Goal: Task Accomplishment & Management: Complete application form

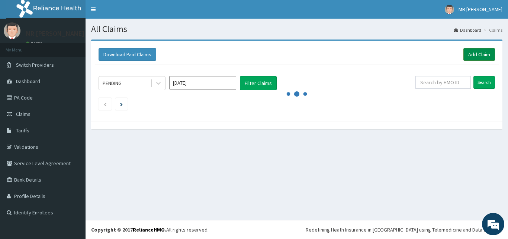
click at [486, 54] on link "Add Claim" at bounding box center [480, 54] width 32 height 13
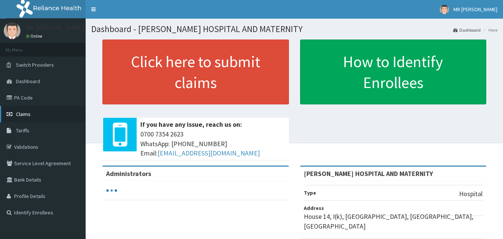
click at [38, 111] on link "Claims" at bounding box center [43, 114] width 86 height 16
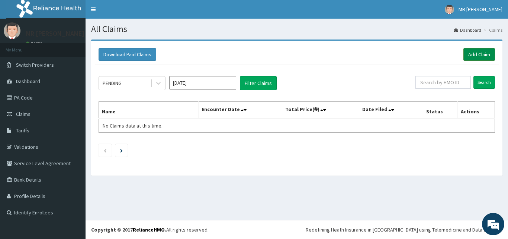
click at [476, 54] on link "Add Claim" at bounding box center [480, 54] width 32 height 13
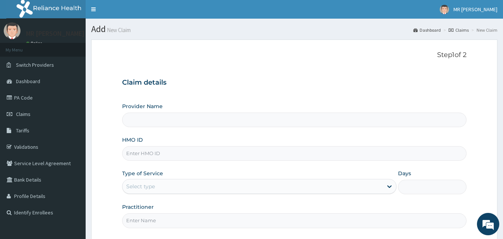
type input "[PERSON_NAME] HOSPITAL AND MATERNITY"
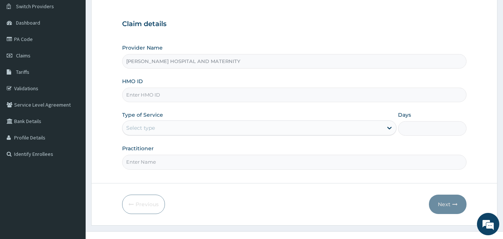
scroll to position [70, 0]
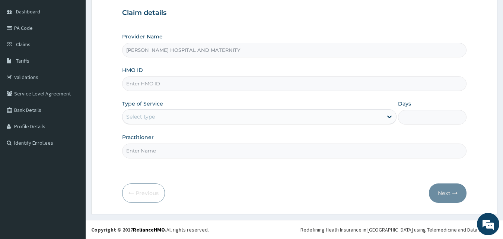
click at [170, 86] on input "HMO ID" at bounding box center [294, 83] width 345 height 15
type input "LLD/10062/A"
click at [160, 120] on div "Select type" at bounding box center [252, 117] width 260 height 12
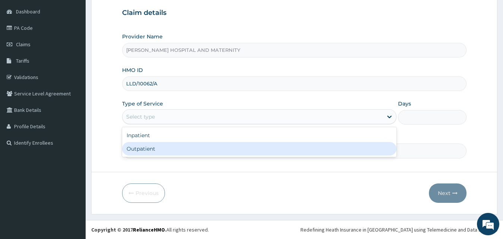
click at [157, 146] on div "Outpatient" at bounding box center [259, 148] width 274 height 13
type input "1"
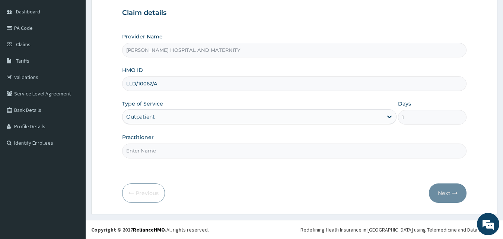
click at [157, 146] on input "Practitioner" at bounding box center [294, 150] width 345 height 15
type input "[PERSON_NAME]"
click at [447, 195] on button "Next" at bounding box center [448, 192] width 38 height 19
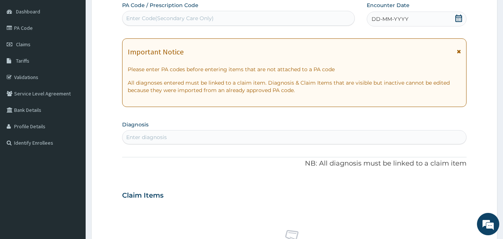
click at [438, 16] on div "DD-MM-YYYY" at bounding box center [417, 19] width 100 height 15
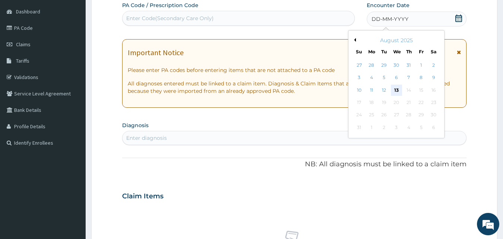
click at [399, 88] on div "13" at bounding box center [396, 89] width 11 height 11
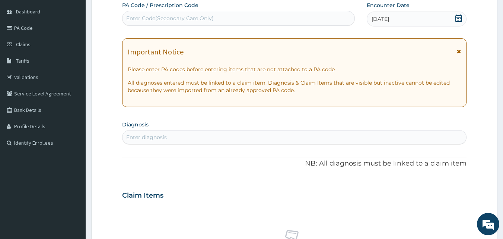
click at [202, 137] on div "Enter diagnosis" at bounding box center [294, 137] width 344 height 12
type input "MALARIA"
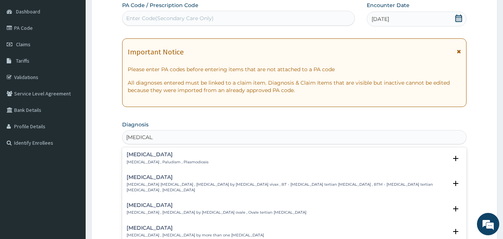
click at [169, 161] on p "Malaria , Paludism , Plasmodiosis" at bounding box center [168, 161] width 82 height 5
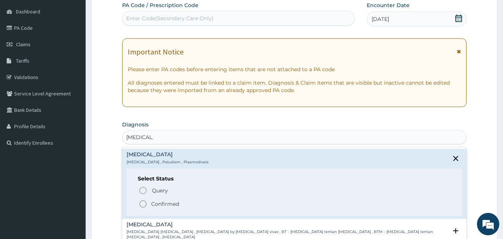
click at [144, 206] on icon "status option filled" at bounding box center [142, 203] width 9 height 9
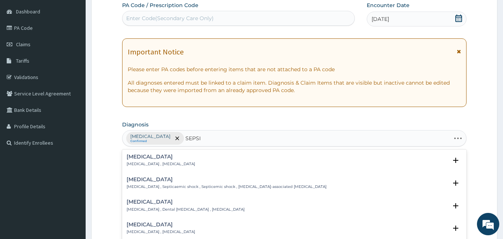
type input "SEPSIS"
click at [158, 166] on p "Systemic infection , Sepsis" at bounding box center [161, 163] width 68 height 5
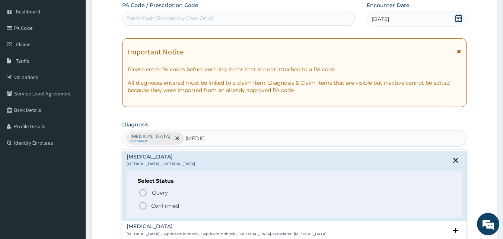
click at [142, 203] on icon "status option filled" at bounding box center [142, 205] width 9 height 9
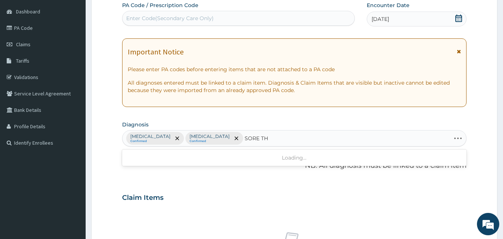
type input "SORE THR"
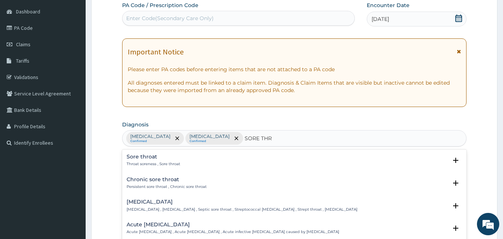
click at [145, 161] on p "Throat soreness , Sore throat" at bounding box center [154, 163] width 54 height 5
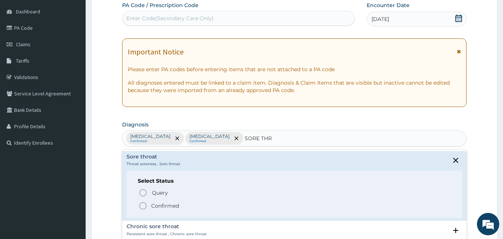
click at [141, 205] on icon "status option filled" at bounding box center [142, 205] width 9 height 9
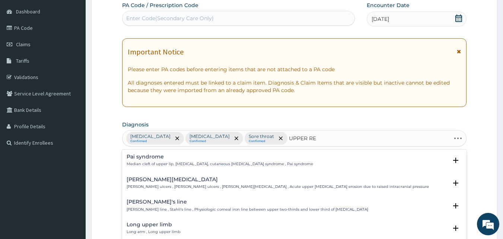
type input "UPPER RES"
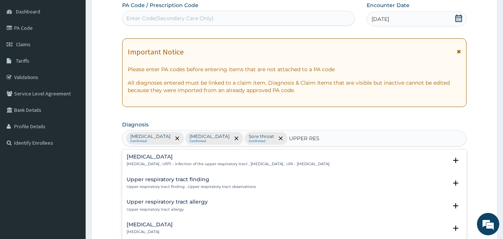
click at [180, 158] on h4 "Upper respiratory infection" at bounding box center [228, 157] width 203 height 6
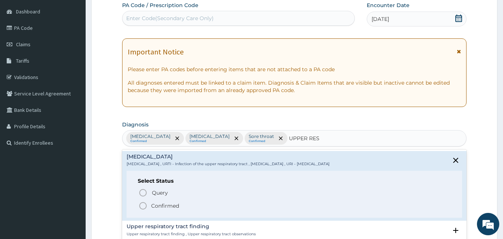
click at [141, 207] on icon "status option filled" at bounding box center [142, 205] width 9 height 9
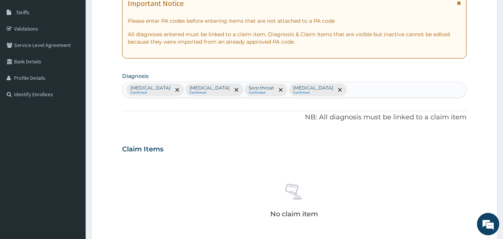
scroll to position [293, 0]
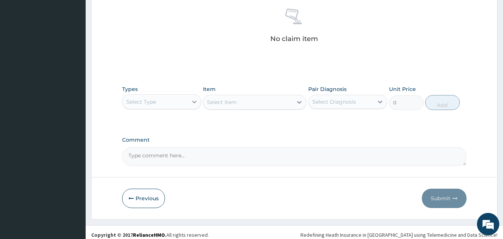
click at [191, 102] on icon at bounding box center [194, 101] width 7 height 7
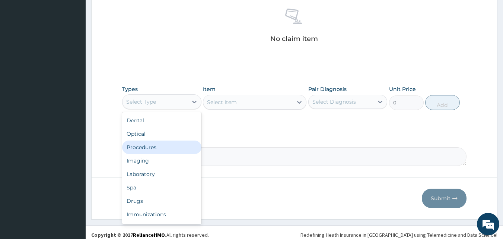
click at [161, 148] on div "Procedures" at bounding box center [161, 146] width 79 height 13
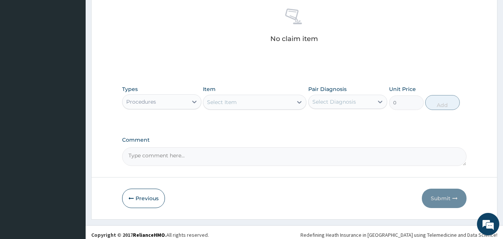
click at [244, 103] on div "Select Item" at bounding box center [247, 102] width 89 height 12
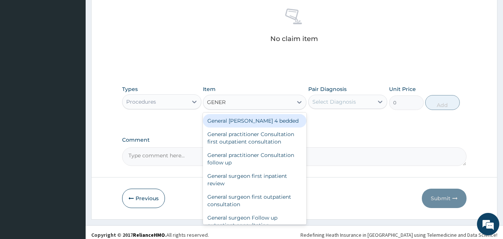
type input "GENERA"
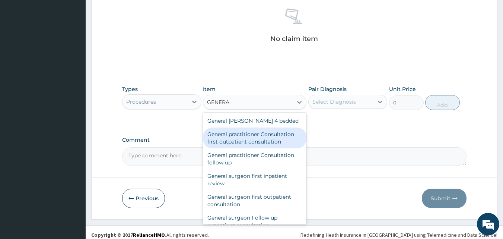
click at [260, 135] on div "General practitioner Consultation first outpatient consultation" at bounding box center [254, 137] width 103 height 21
type input "3547.5"
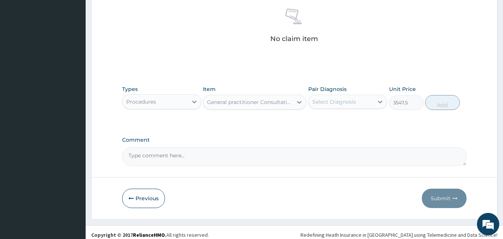
click at [330, 106] on div "Select Diagnosis" at bounding box center [340, 102] width 65 height 12
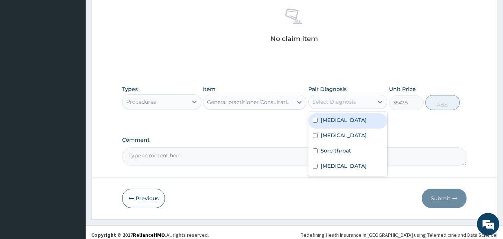
click at [333, 117] on label "Malaria" at bounding box center [343, 119] width 46 height 7
checkbox input "true"
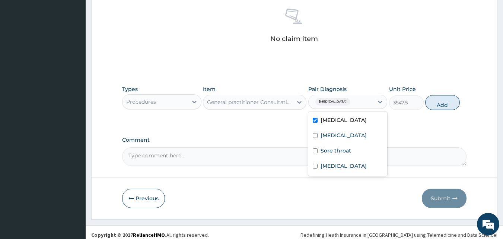
drag, startPoint x: 444, startPoint y: 104, endPoint x: 354, endPoint y: 110, distance: 89.5
click at [444, 103] on button "Add" at bounding box center [442, 102] width 35 height 15
type input "0"
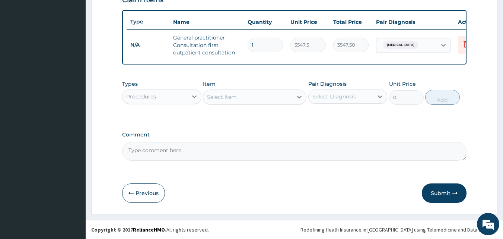
scroll to position [272, 0]
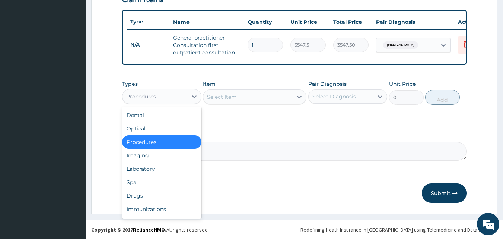
click at [168, 100] on div "Procedures" at bounding box center [154, 96] width 65 height 12
click at [153, 163] on div "Laboratory" at bounding box center [161, 168] width 79 height 13
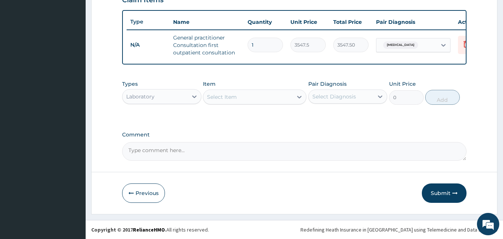
click at [257, 102] on div "Select Item" at bounding box center [247, 97] width 89 height 12
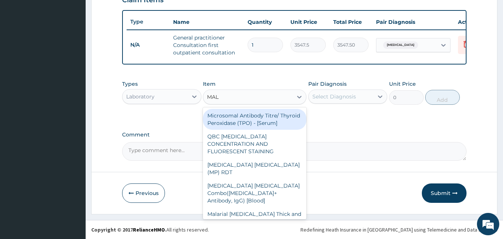
type input "MALA"
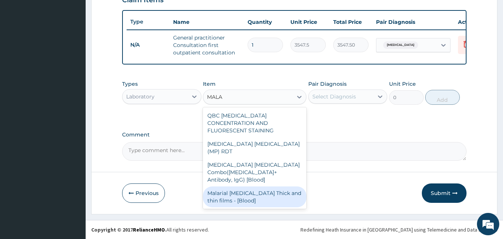
click at [255, 186] on div "Malarial Parasite Thick and thin films - [Blood]" at bounding box center [254, 196] width 103 height 21
type input "1612.5"
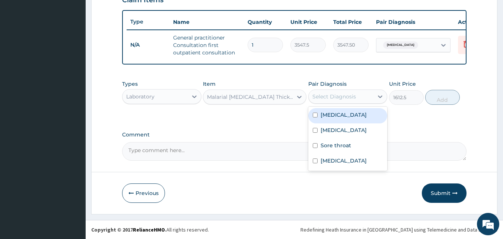
click at [346, 100] on div "Select Diagnosis" at bounding box center [340, 96] width 65 height 12
click at [342, 119] on div "Malaria" at bounding box center [347, 115] width 79 height 15
checkbox input "true"
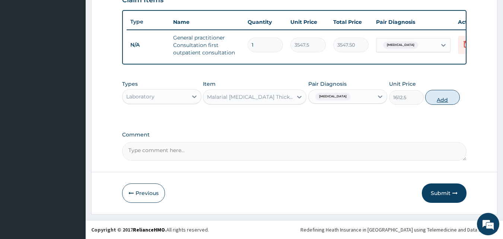
click at [451, 97] on button "Add" at bounding box center [442, 97] width 35 height 15
type input "0"
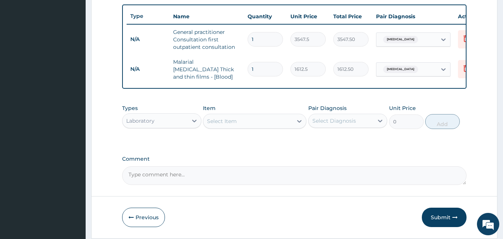
click at [248, 124] on div "Select Item" at bounding box center [247, 121] width 89 height 12
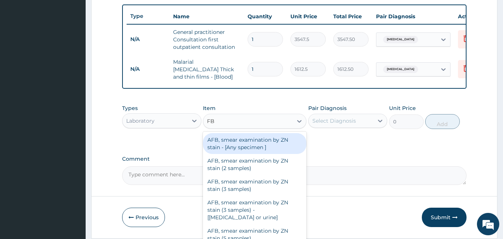
type input "FBC"
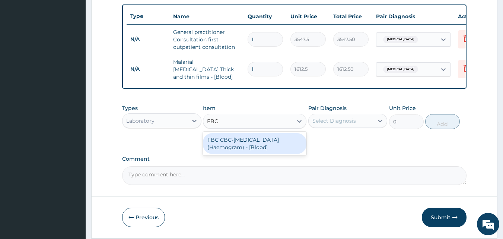
click at [251, 148] on div "FBC CBC-Complete Blood Count (Haemogram) - [Blood]" at bounding box center [254, 143] width 103 height 21
type input "4300"
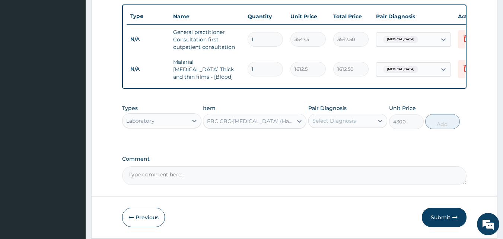
click at [327, 121] on div "Select Diagnosis" at bounding box center [334, 120] width 44 height 7
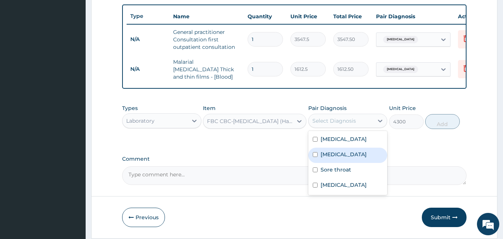
click at [325, 156] on label "Sepsis" at bounding box center [343, 153] width 46 height 7
checkbox input "true"
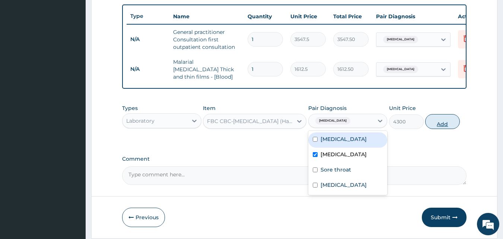
click at [440, 127] on button "Add" at bounding box center [442, 121] width 35 height 15
type input "0"
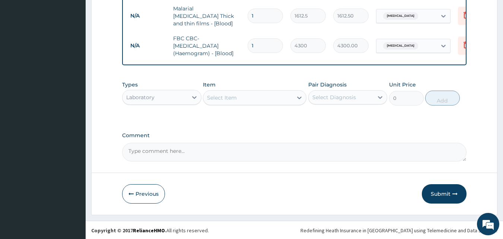
scroll to position [328, 0]
click at [171, 99] on div "Laboratory" at bounding box center [154, 96] width 65 height 12
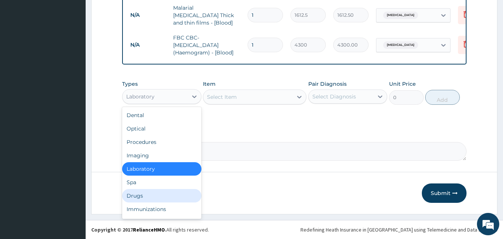
click at [161, 189] on div "Drugs" at bounding box center [161, 195] width 79 height 13
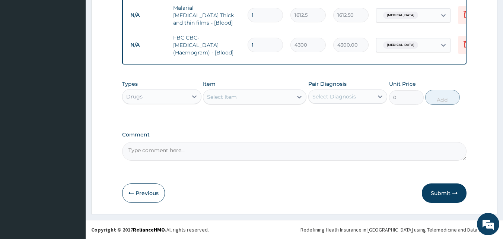
click at [268, 96] on div "Select Item" at bounding box center [247, 97] width 89 height 12
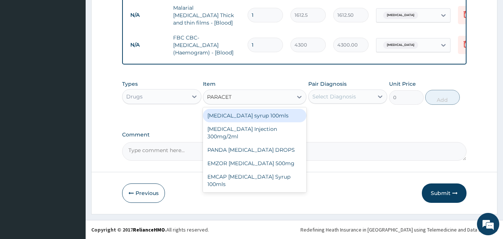
type input "PARACETA"
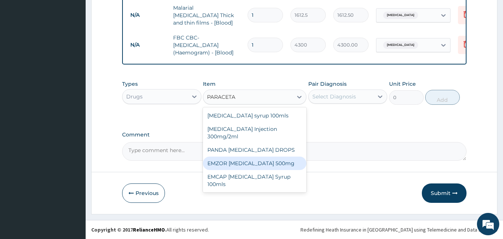
click at [297, 148] on div "PANDA PARACETAMOL DROPS" at bounding box center [254, 149] width 103 height 13
type input "473"
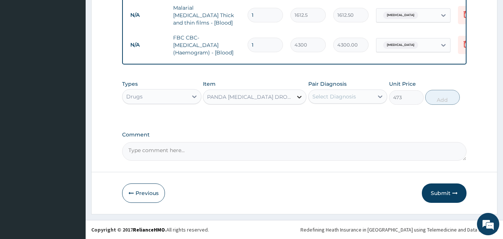
click at [297, 100] on div at bounding box center [298, 96] width 13 height 13
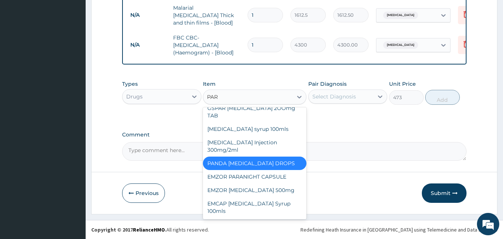
scroll to position [0, 0]
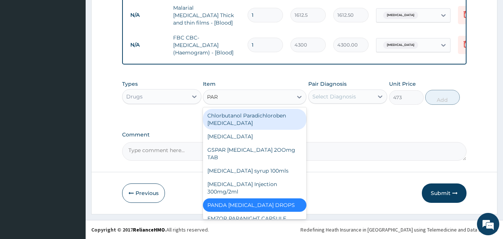
type input "PARA"
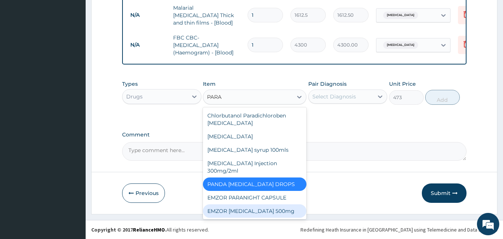
click at [263, 212] on div "EMZOR PARACETAMOL 500mg" at bounding box center [254, 210] width 103 height 13
type input "30"
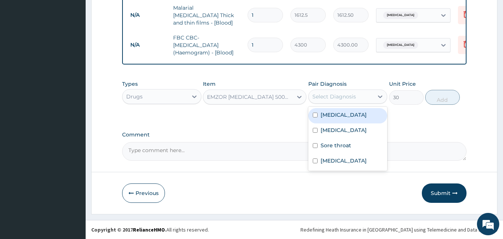
click at [343, 96] on div "Select Diagnosis" at bounding box center [334, 96] width 44 height 7
click at [340, 118] on div "Malaria" at bounding box center [347, 115] width 79 height 15
checkbox input "true"
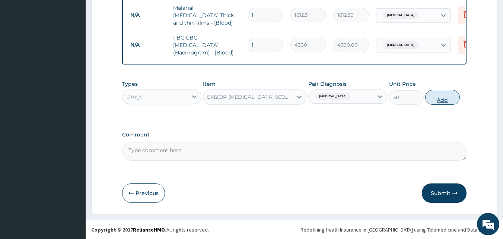
click at [440, 102] on button "Add" at bounding box center [442, 97] width 35 height 15
type input "0"
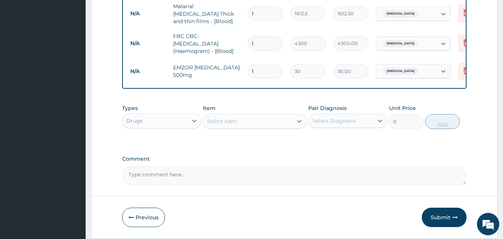
type input "18"
type input "540.00"
type input "18"
click at [263, 125] on div "Select Item" at bounding box center [247, 121] width 89 height 12
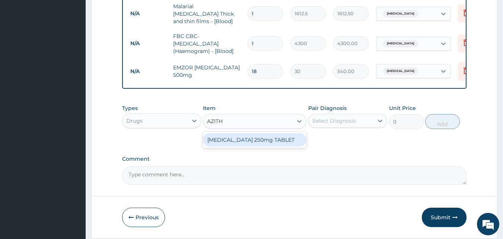
type input "AZITHR"
click at [264, 143] on div "AZITHROMYCIN 250mg TABLET" at bounding box center [254, 139] width 103 height 13
type input "177.375"
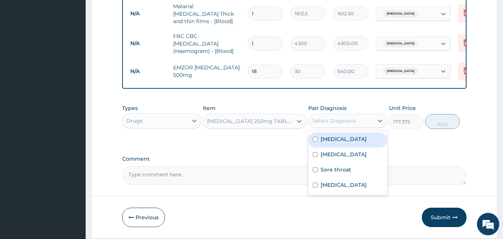
click at [331, 126] on div "Select Diagnosis" at bounding box center [340, 121] width 65 height 12
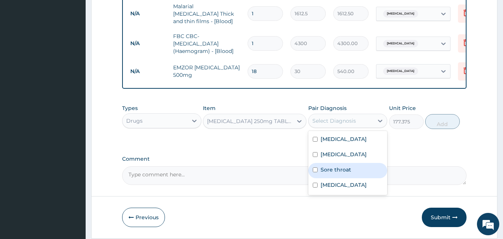
click at [337, 172] on label "Sore throat" at bounding box center [335, 169] width 31 height 7
checkbox input "true"
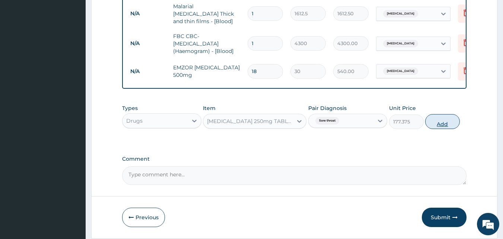
click at [441, 127] on button "Add" at bounding box center [442, 121] width 35 height 15
type input "0"
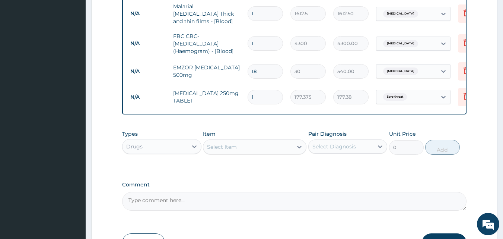
type input "10"
type input "1773.75"
type input "10"
click at [249, 148] on div "Select Item" at bounding box center [247, 147] width 89 height 12
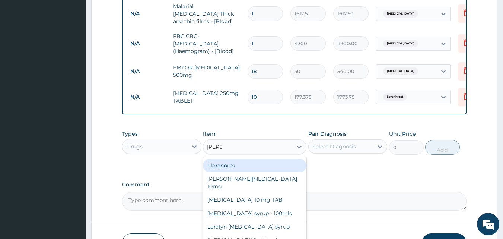
type input "LORAT"
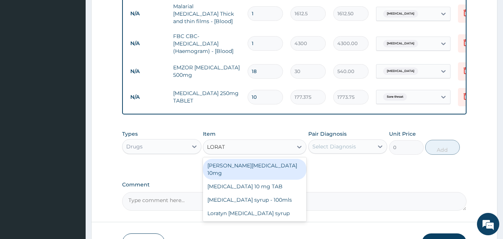
click at [252, 164] on div "Loratyn Loratadine 10mg" at bounding box center [254, 169] width 103 height 21
type input "88.6875"
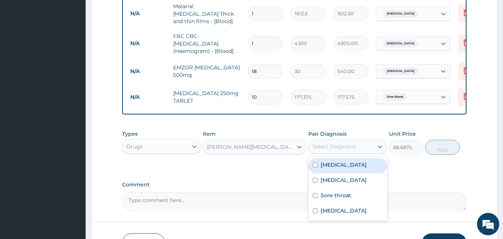
click at [341, 150] on div "Select Diagnosis" at bounding box center [334, 146] width 44 height 7
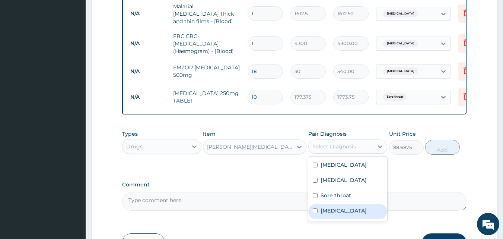
click at [335, 214] on label "Upper respiratory infection" at bounding box center [343, 210] width 46 height 7
checkbox input "true"
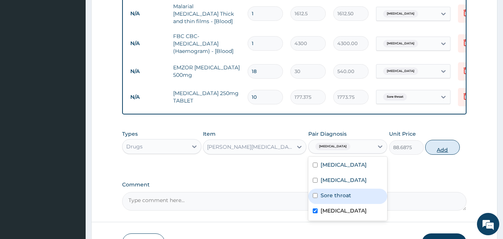
click at [436, 154] on button "Add" at bounding box center [442, 147] width 35 height 15
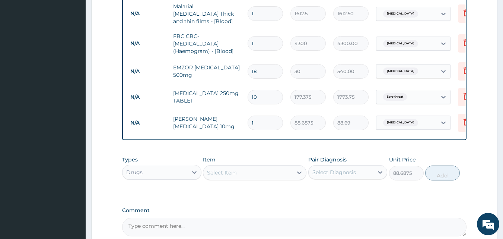
type input "0"
type input "15"
type input "1330.31"
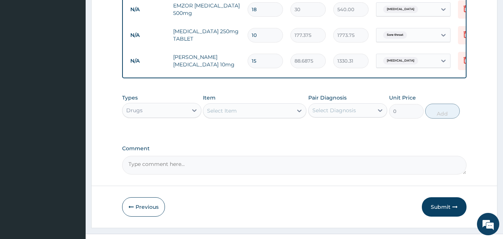
scroll to position [405, 0]
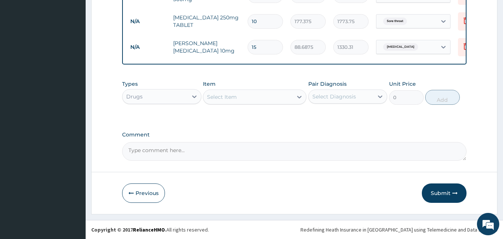
type input "15"
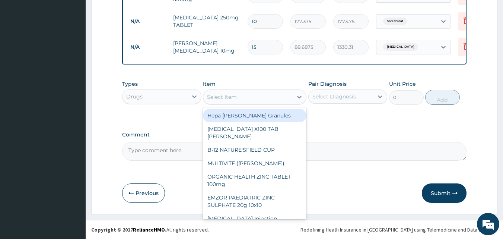
click at [246, 100] on div "Select Item" at bounding box center [247, 97] width 89 height 12
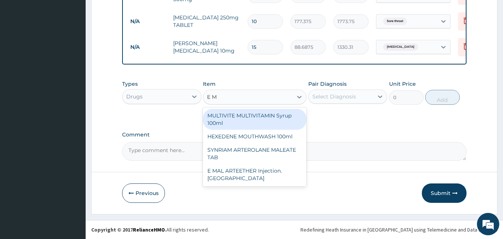
type input "E MA"
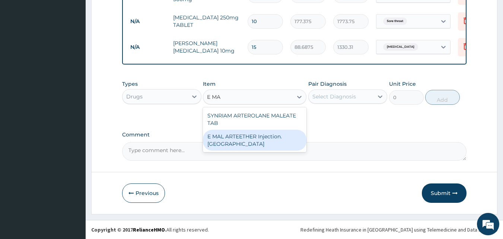
click at [246, 138] on div "E MAL ARTEETHER Injection. FIDSON" at bounding box center [254, 139] width 103 height 21
type input "1773.75"
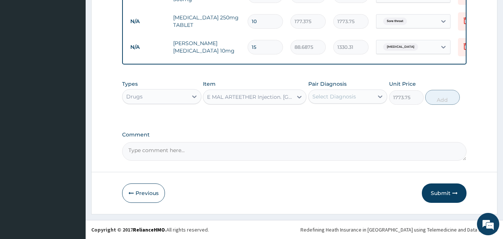
click at [327, 97] on div "Select Diagnosis" at bounding box center [334, 96] width 44 height 7
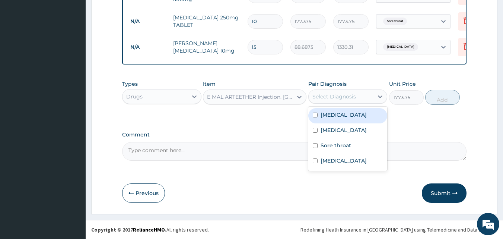
click at [332, 113] on label "Malaria" at bounding box center [343, 114] width 46 height 7
checkbox input "true"
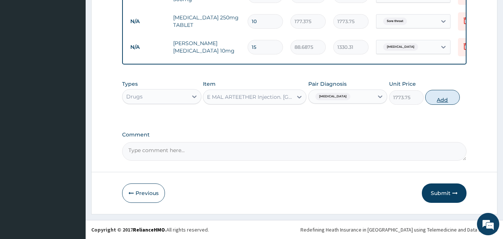
click at [442, 103] on button "Add" at bounding box center [442, 97] width 35 height 15
type input "0"
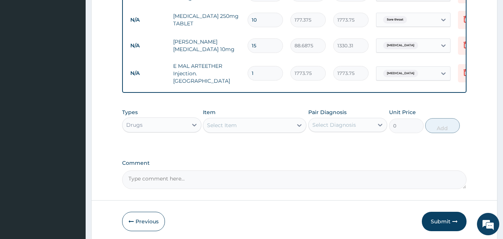
click at [283, 121] on div "Select Item" at bounding box center [247, 125] width 89 height 12
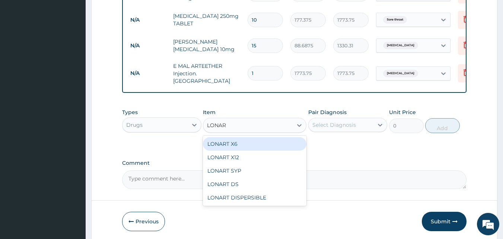
type input "LONART"
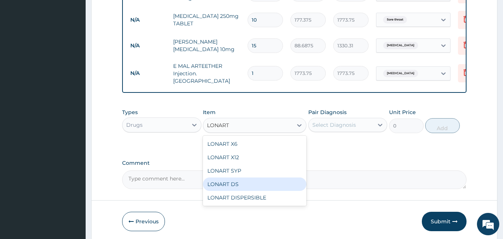
click at [237, 179] on div "LONART DS" at bounding box center [254, 183] width 103 height 13
type input "520"
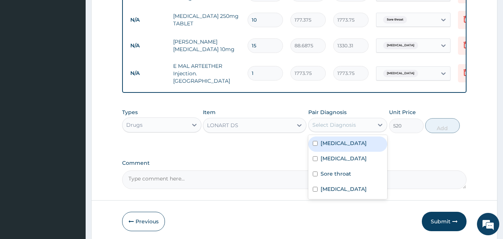
click at [357, 121] on div "Select Diagnosis" at bounding box center [340, 125] width 65 height 12
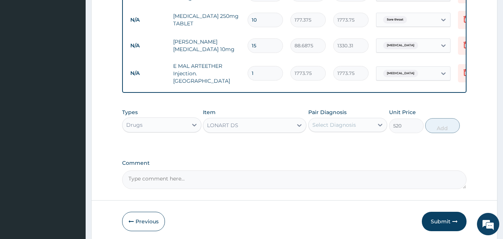
click at [346, 121] on div "Select Diagnosis" at bounding box center [334, 124] width 44 height 7
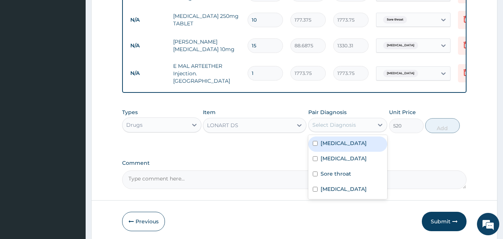
drag, startPoint x: 348, startPoint y: 143, endPoint x: 358, endPoint y: 139, distance: 11.4
click at [348, 142] on div "Malaria" at bounding box center [347, 143] width 79 height 15
checkbox input "true"
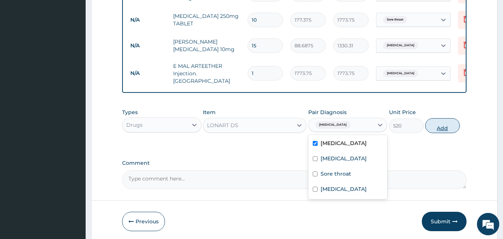
click at [446, 119] on button "Add" at bounding box center [442, 125] width 35 height 15
type input "0"
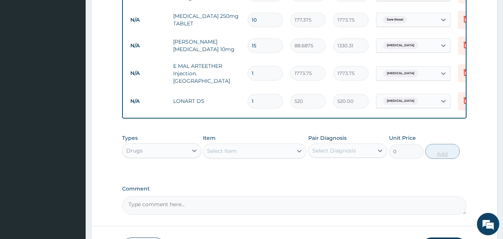
type input "0.00"
type input "6"
type input "3120.00"
type input "7"
type input "3640.00"
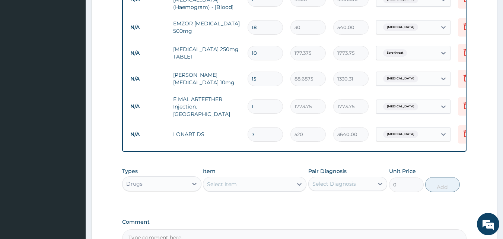
scroll to position [368, 0]
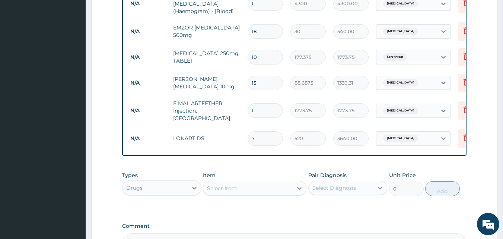
type input "7"
click at [263, 81] on input "15" at bounding box center [264, 83] width 35 height 15
type input "1"
type input "88.69"
type input "0.00"
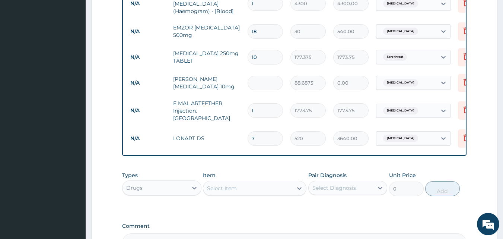
type input "5"
type input "443.44"
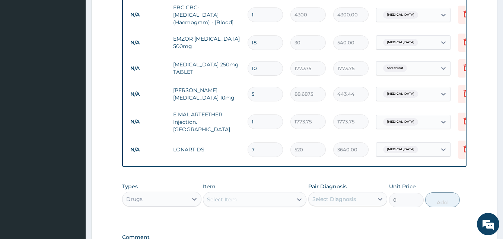
scroll to position [456, 0]
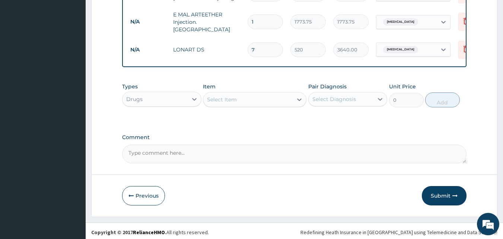
type input "5"
click at [194, 151] on textarea "Comment" at bounding box center [294, 153] width 345 height 19
type textarea "AZITHROMYCIN GIVEN AS 500 MG DLY 5/7"
click at [441, 189] on button "Submit" at bounding box center [444, 195] width 45 height 19
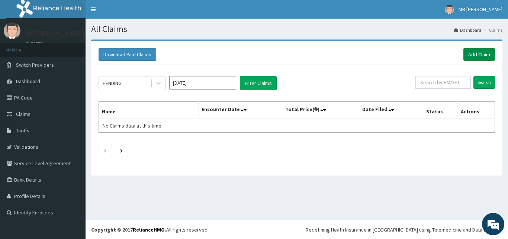
click at [478, 54] on link "Add Claim" at bounding box center [480, 54] width 32 height 13
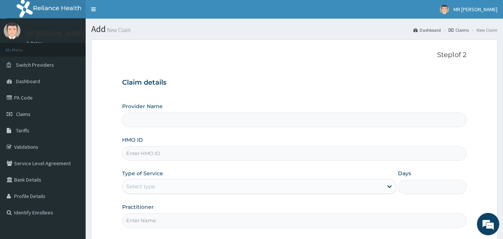
type input "[PERSON_NAME] HOSPITAL AND MATERNITY"
click at [170, 156] on input "HMO ID" at bounding box center [294, 153] width 345 height 15
type input "EIS/10562/C"
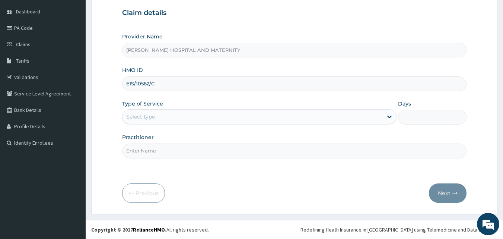
click at [183, 118] on div "Select type" at bounding box center [252, 117] width 260 height 12
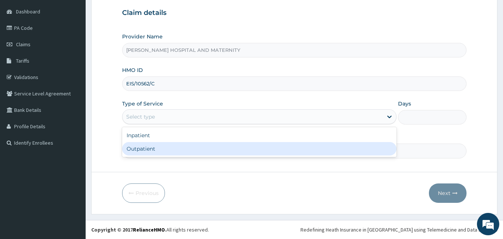
click at [164, 145] on div "Outpatient" at bounding box center [259, 148] width 274 height 13
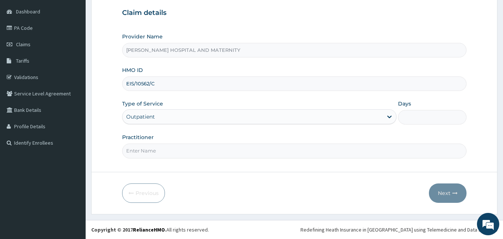
type input "1"
click at [161, 156] on input "Practitioner" at bounding box center [294, 150] width 345 height 15
type input "[PERSON_NAME]"
click at [449, 191] on button "Next" at bounding box center [448, 192] width 38 height 19
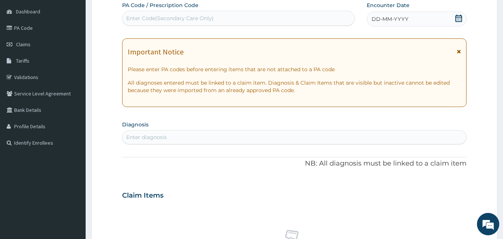
click at [156, 138] on div "Enter diagnosis" at bounding box center [146, 136] width 41 height 7
type input "MALARIA"
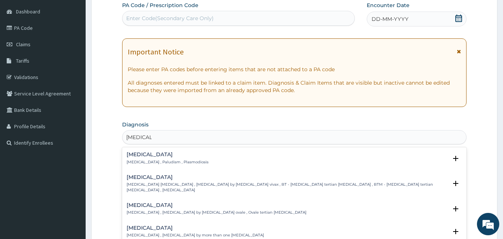
click at [138, 157] on h4 "Malaria" at bounding box center [168, 154] width 82 height 6
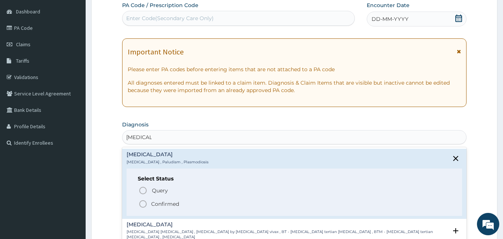
click at [143, 205] on icon "status option filled" at bounding box center [142, 203] width 9 height 9
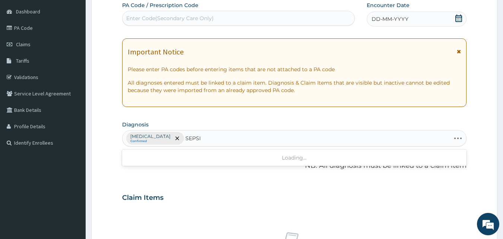
type input "SEPSIS"
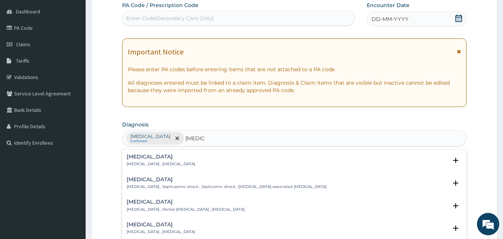
click at [140, 165] on p "Systemic infection , Sepsis" at bounding box center [161, 163] width 68 height 5
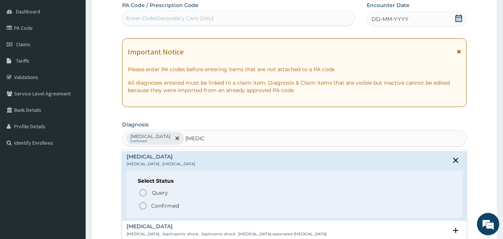
click at [143, 203] on icon "status option filled" at bounding box center [142, 205] width 9 height 9
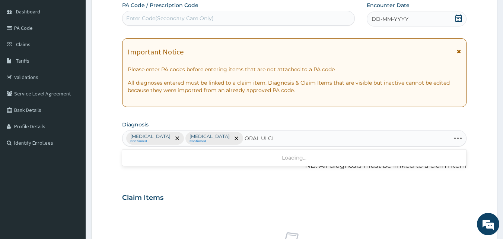
type input "ORAL ULCER"
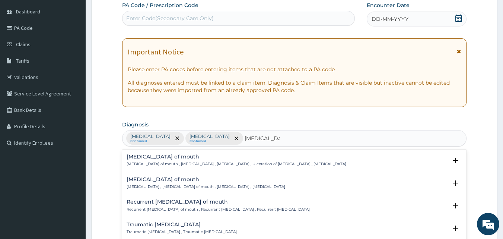
click at [151, 159] on h4 "Ulcer of mouth" at bounding box center [237, 157] width 220 height 6
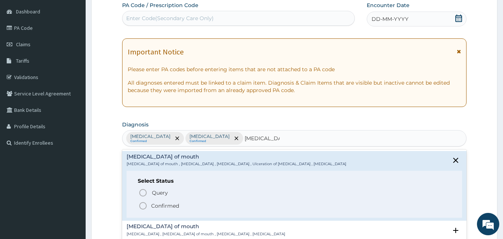
click at [144, 206] on icon "status option filled" at bounding box center [142, 205] width 9 height 9
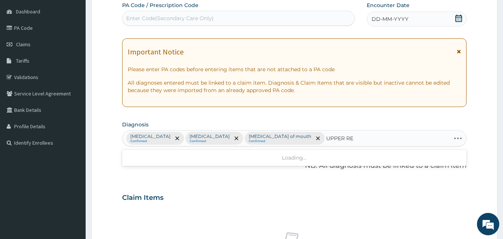
type input "UPPER RES"
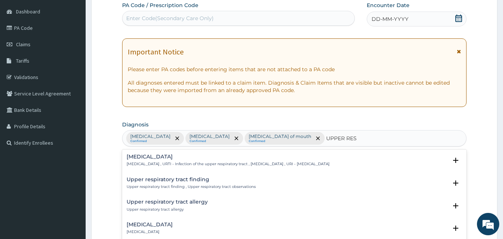
click at [163, 162] on p "Upper respiratory infection , URTI - Infection of the upper respiratory tract ,…" at bounding box center [228, 163] width 203 height 5
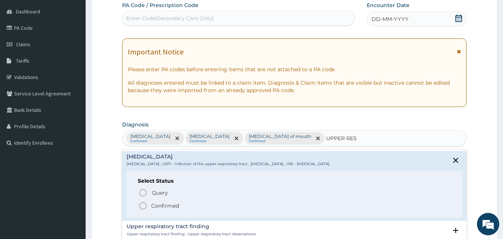
click at [145, 207] on icon "status option filled" at bounding box center [142, 205] width 9 height 9
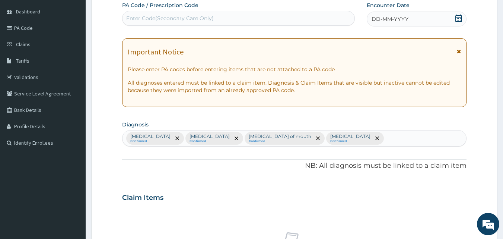
click at [460, 22] on icon at bounding box center [458, 18] width 7 height 7
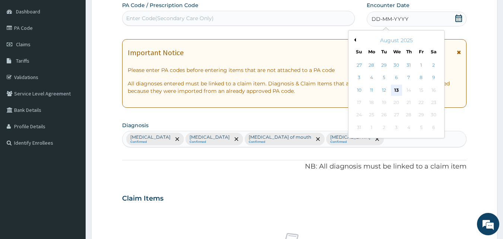
click at [397, 86] on div "13" at bounding box center [396, 89] width 11 height 11
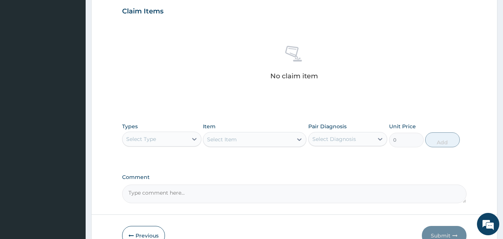
scroll to position [298, 0]
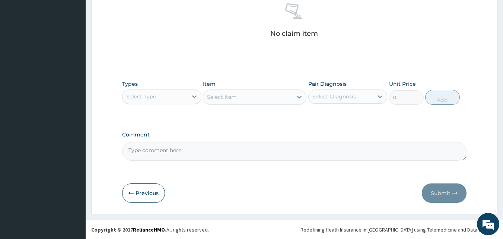
click at [184, 95] on div "Select Type" at bounding box center [154, 96] width 65 height 12
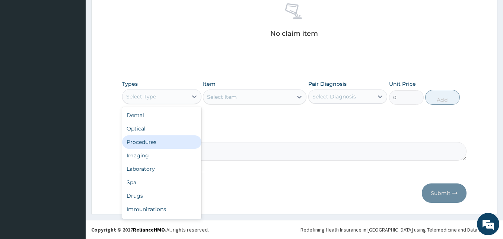
click at [162, 141] on div "Procedures" at bounding box center [161, 141] width 79 height 13
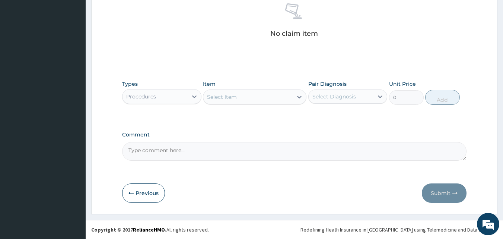
click at [263, 100] on div "Select Item" at bounding box center [247, 97] width 89 height 12
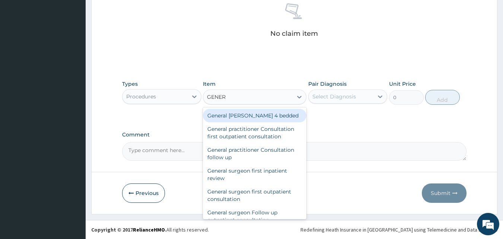
type input "GENERA"
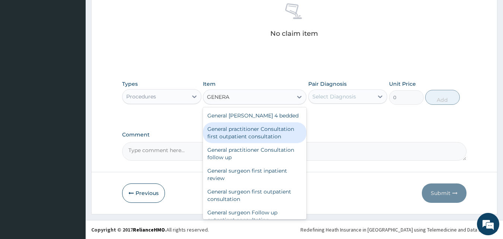
click at [272, 129] on div "General practitioner Consultation first outpatient consultation" at bounding box center [254, 132] width 103 height 21
type input "3547.5"
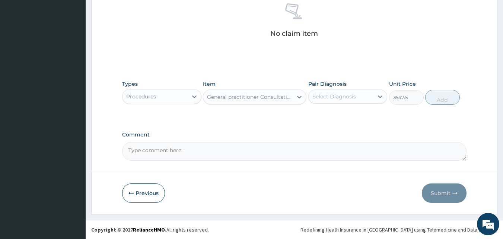
click at [337, 97] on div "Select Diagnosis" at bounding box center [334, 96] width 44 height 7
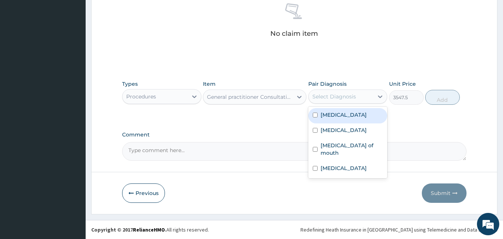
click at [339, 116] on label "Malaria" at bounding box center [343, 114] width 46 height 7
checkbox input "true"
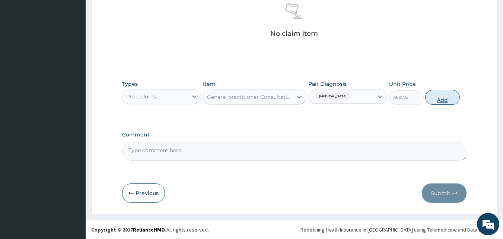
click at [440, 100] on button "Add" at bounding box center [442, 97] width 35 height 15
type input "0"
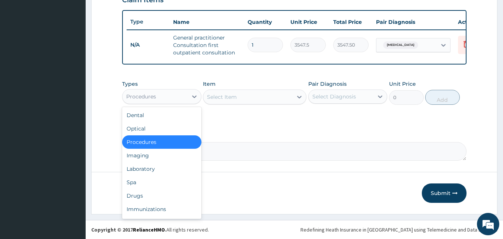
click at [187, 98] on div "Procedures" at bounding box center [154, 96] width 65 height 12
click at [171, 172] on div "Laboratory" at bounding box center [161, 168] width 79 height 13
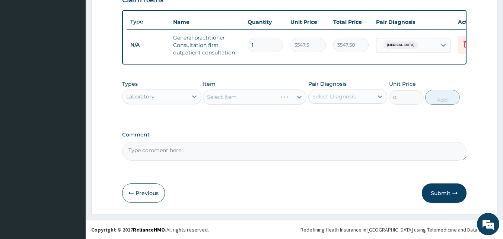
click at [247, 99] on div "Select Item" at bounding box center [254, 96] width 103 height 15
click at [263, 96] on div "Select Item" at bounding box center [247, 97] width 89 height 12
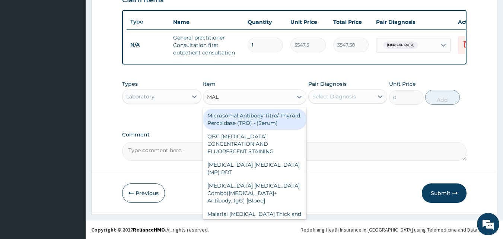
type input "MALA"
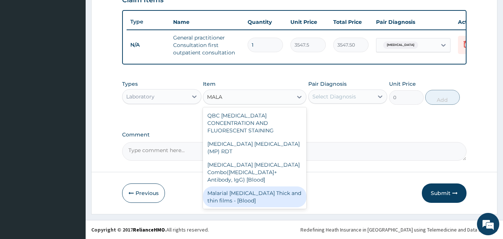
click at [259, 186] on div "Malarial Parasite Thick and thin films - [Blood]" at bounding box center [254, 196] width 103 height 21
type input "1612.5"
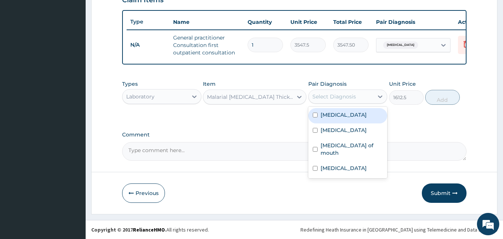
click at [342, 93] on div "Select Diagnosis" at bounding box center [334, 96] width 44 height 7
click at [339, 115] on label "Malaria" at bounding box center [343, 114] width 46 height 7
checkbox input "true"
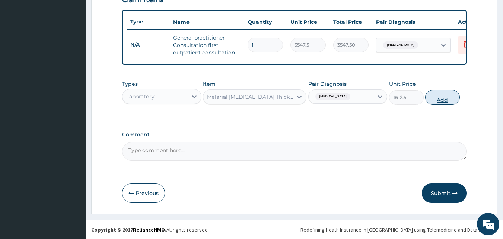
click at [443, 100] on button "Add" at bounding box center [442, 97] width 35 height 15
type input "0"
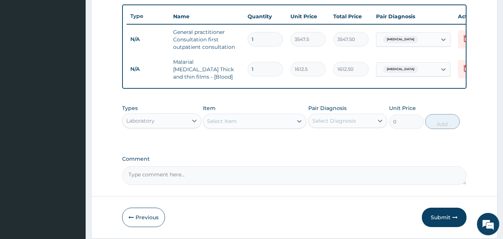
click at [237, 122] on div "Select Item" at bounding box center [247, 121] width 89 height 12
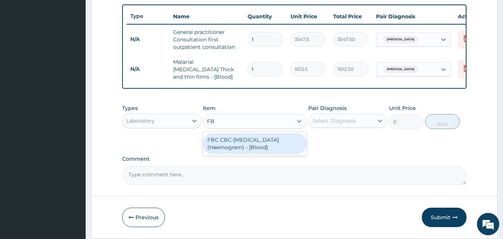
type input "FBC"
click at [247, 148] on div "FBC CBC-Complete Blood Count (Haemogram) - [Blood]" at bounding box center [254, 143] width 103 height 21
type input "4300"
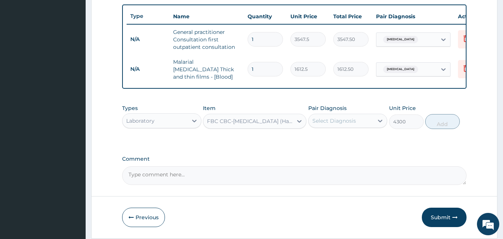
click at [338, 123] on div "Select Diagnosis" at bounding box center [334, 120] width 44 height 7
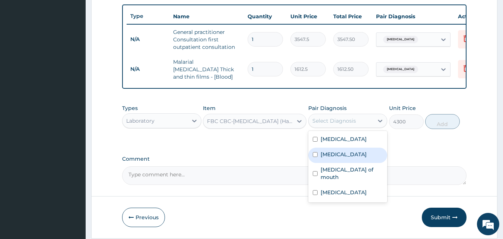
click at [333, 152] on label "Sepsis" at bounding box center [343, 153] width 46 height 7
checkbox input "true"
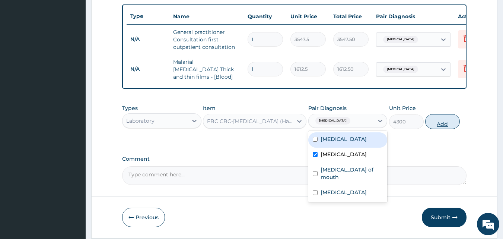
click at [438, 124] on button "Add" at bounding box center [442, 121] width 35 height 15
type input "0"
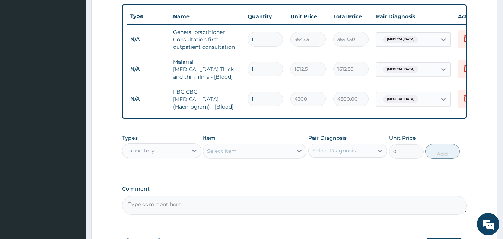
click at [170, 155] on div "Laboratory" at bounding box center [154, 150] width 65 height 12
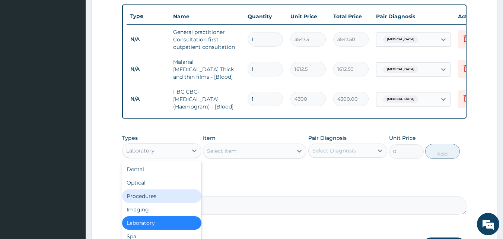
scroll to position [25, 0]
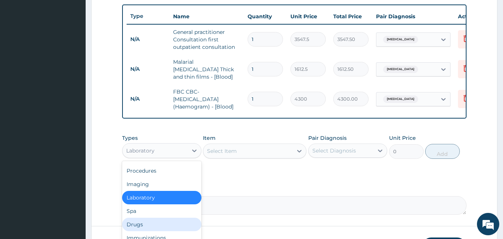
click at [160, 222] on div "Drugs" at bounding box center [161, 223] width 79 height 13
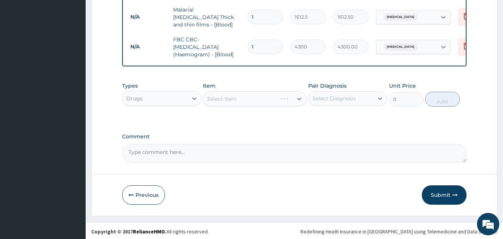
scroll to position [328, 0]
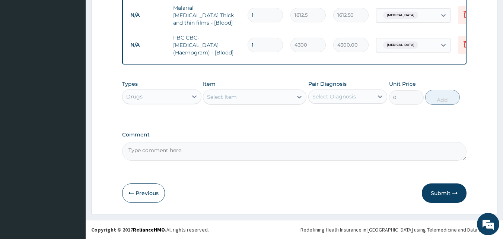
click at [249, 100] on div "Select Item" at bounding box center [247, 97] width 89 height 12
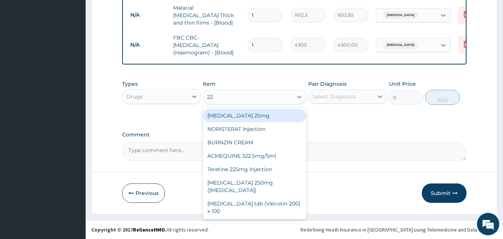
type input "228"
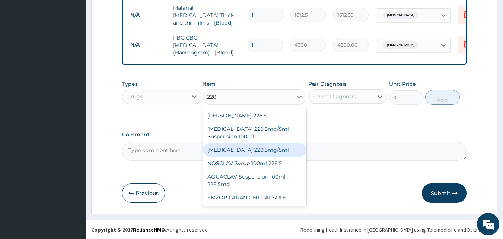
click at [264, 147] on div "AUGMENTIN 228.5mg/5ml" at bounding box center [254, 149] width 103 height 13
type input "7095"
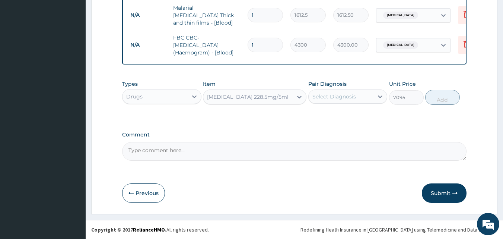
click at [343, 98] on div "Select Diagnosis" at bounding box center [334, 96] width 44 height 7
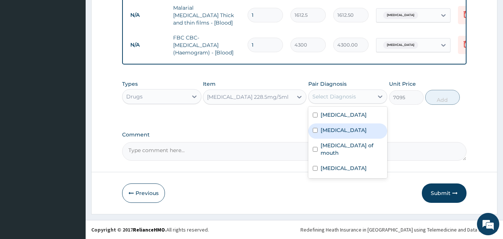
click at [333, 128] on label "Sepsis" at bounding box center [343, 129] width 46 height 7
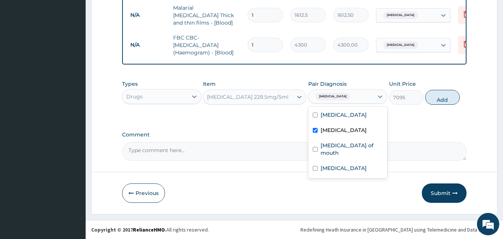
checkbox input "true"
click at [442, 98] on button "Add" at bounding box center [442, 97] width 35 height 15
type input "0"
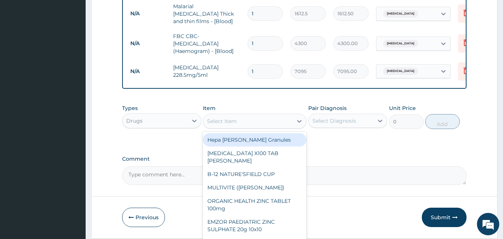
click at [230, 125] on div "Select Item" at bounding box center [222, 120] width 30 height 7
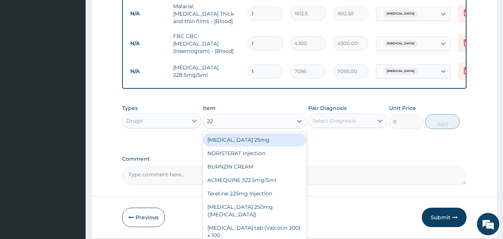
type input "228"
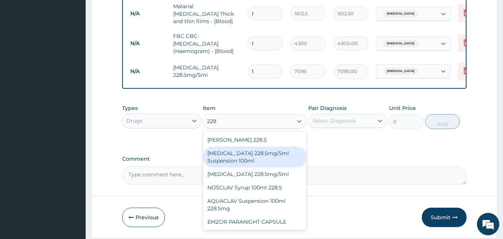
click at [245, 158] on div "CO-AMOXICLAV 228.5mg/5ml Suspension 100ml" at bounding box center [254, 156] width 103 height 21
type input "2500"
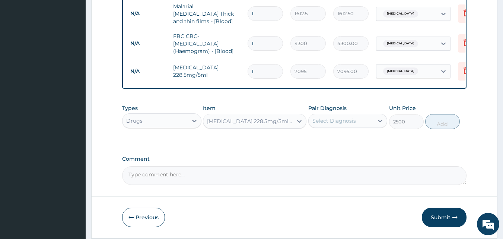
click at [265, 125] on div "CO-AMOXICLAV 228.5mg/5ml Suspension 100ml" at bounding box center [250, 120] width 86 height 7
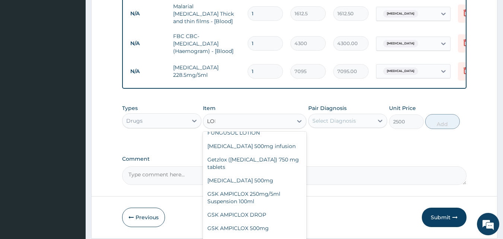
scroll to position [196, 0]
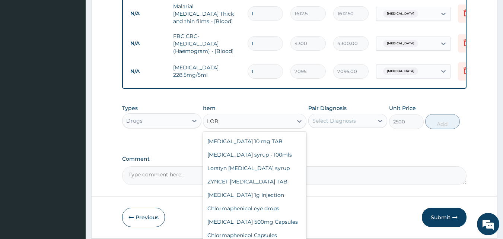
type input "LORA"
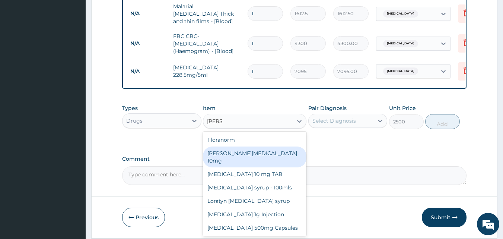
click at [278, 156] on div "Loratyn Loratadine 10mg" at bounding box center [254, 156] width 103 height 21
type input "88.6875"
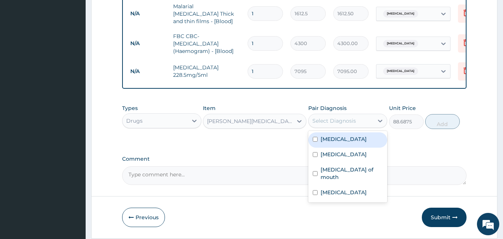
click at [373, 121] on div "Select Diagnosis" at bounding box center [340, 121] width 65 height 12
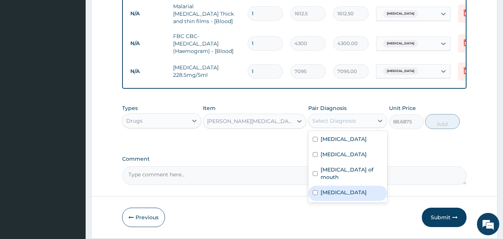
click at [353, 188] on label "Upper respiratory infection" at bounding box center [343, 191] width 46 height 7
checkbox input "true"
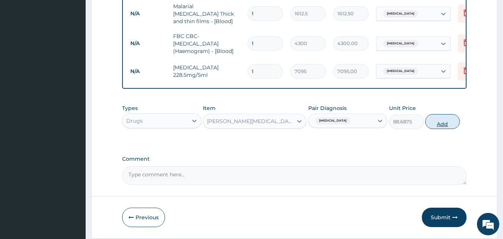
click at [448, 126] on button "Add" at bounding box center [442, 121] width 35 height 15
type input "0"
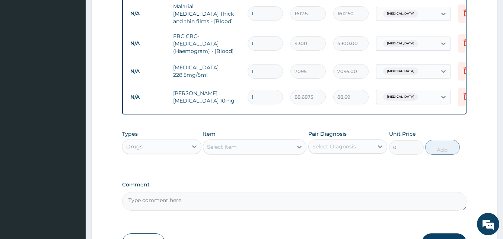
type input "0.00"
type input "5"
type input "443.44"
type input "5"
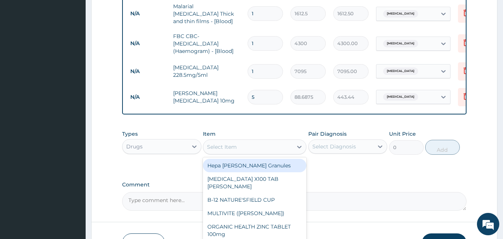
click at [219, 150] on div "Select Item" at bounding box center [222, 146] width 30 height 7
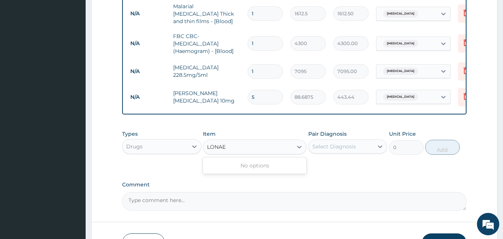
type input "LONA"
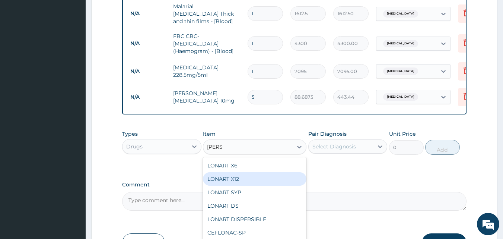
click at [237, 182] on div "LONART X12" at bounding box center [254, 178] width 103 height 13
type input "125"
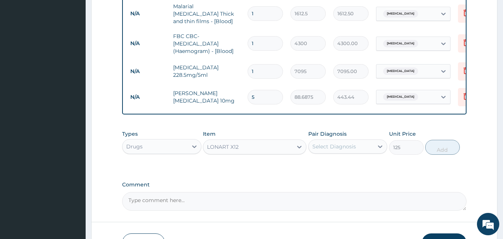
click at [347, 146] on div "Select Diagnosis" at bounding box center [334, 146] width 44 height 7
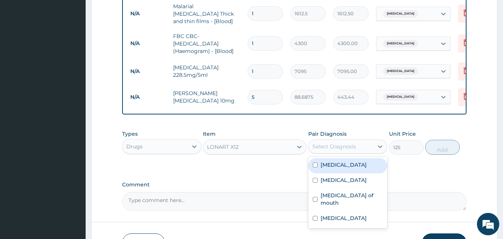
click at [336, 165] on label "Malaria" at bounding box center [343, 164] width 46 height 7
checkbox input "true"
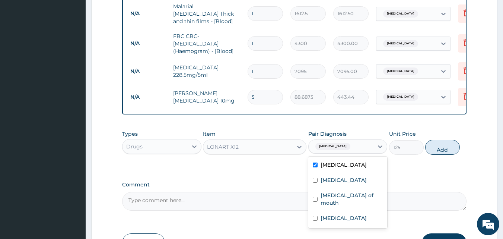
click at [445, 153] on button "Add" at bounding box center [442, 147] width 35 height 15
type input "0"
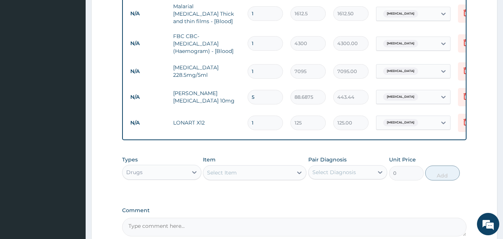
type input "12"
type input "1500.00"
type input "12"
click at [233, 174] on div "Select Item" at bounding box center [222, 172] width 30 height 7
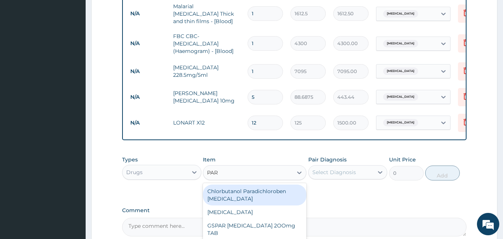
type input "PARA"
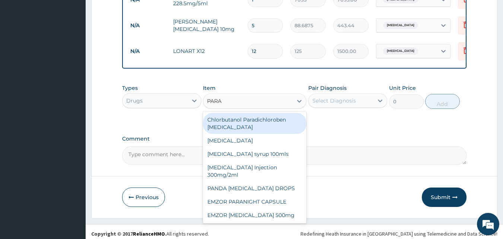
scroll to position [405, 0]
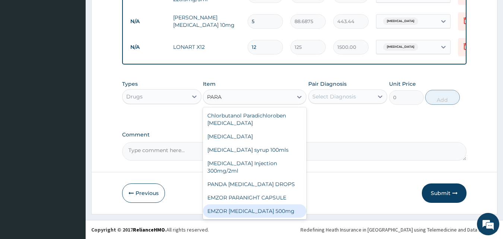
click at [281, 210] on div "EMZOR PARACETAMOL 500mg" at bounding box center [254, 210] width 103 height 13
type input "30"
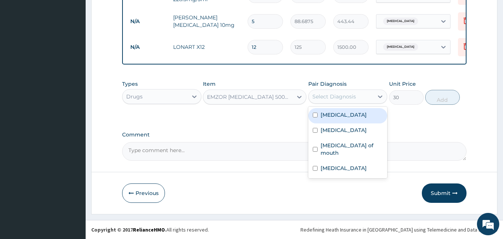
click at [349, 99] on div "Select Diagnosis" at bounding box center [334, 96] width 44 height 7
click at [343, 112] on div "Malaria" at bounding box center [347, 115] width 79 height 15
checkbox input "true"
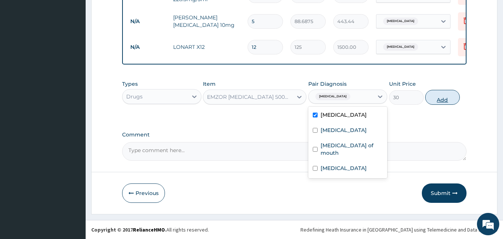
click at [452, 97] on button "Add" at bounding box center [442, 97] width 35 height 15
type input "0"
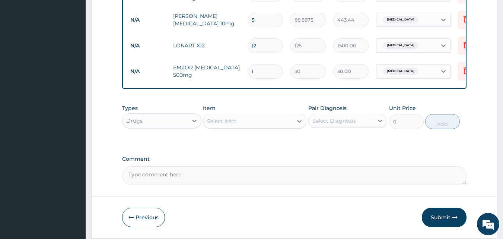
type input "0.00"
type input "9"
type input "270.00"
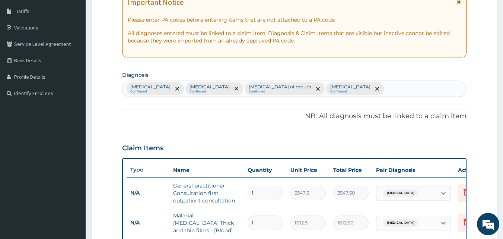
scroll to position [107, 0]
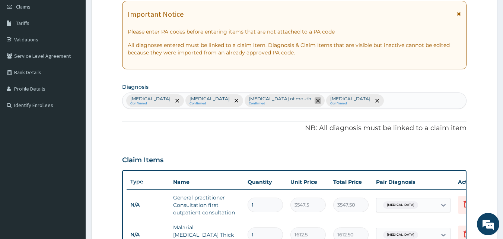
click at [316, 101] on icon "remove selection option" at bounding box center [318, 101] width 4 height 4
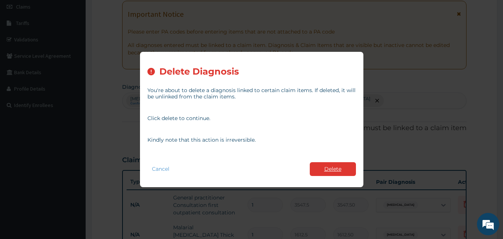
type input "9"
click at [345, 170] on button "Delete" at bounding box center [333, 169] width 46 height 14
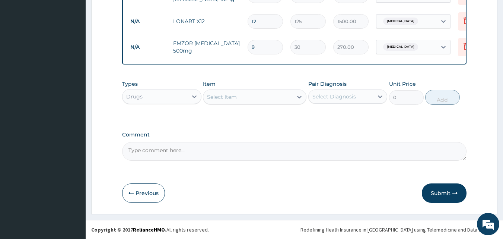
scroll to position [431, 0]
click at [439, 197] on button "Submit" at bounding box center [444, 192] width 45 height 19
